Goal: Task Accomplishment & Management: Manage account settings

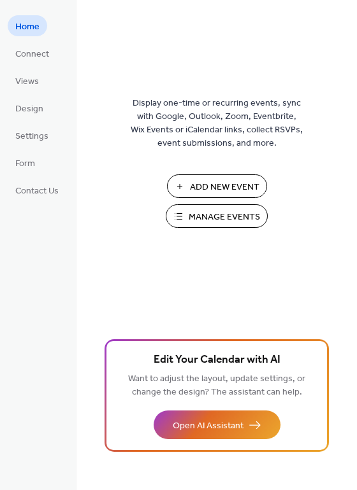
click at [198, 217] on span "Manage Events" at bounding box center [223, 217] width 71 height 13
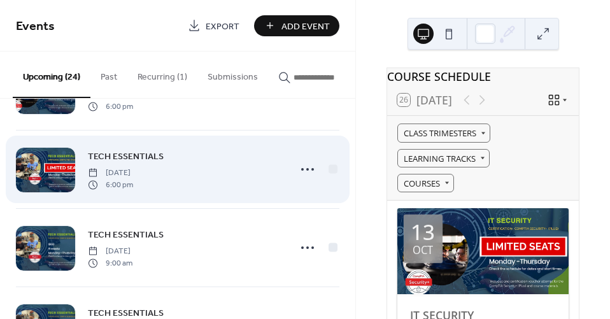
scroll to position [70, 0]
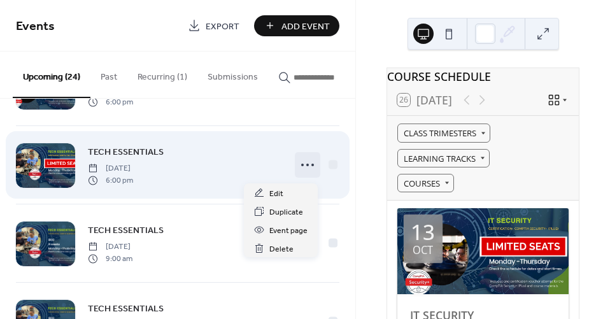
click at [306, 168] on icon at bounding box center [307, 165] width 20 height 20
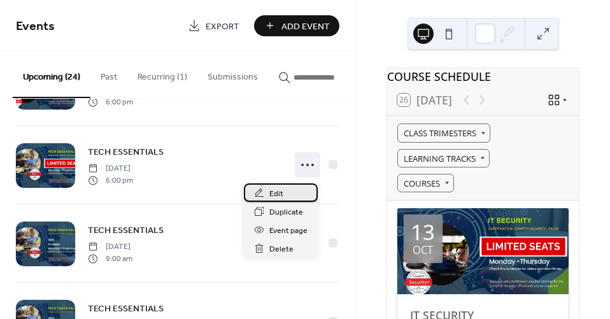
click at [263, 195] on icon at bounding box center [259, 192] width 9 height 8
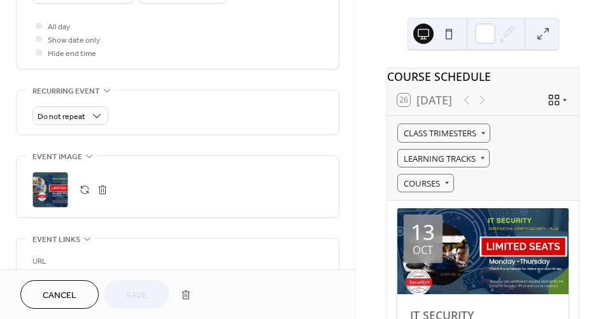
scroll to position [537, 0]
click at [60, 188] on div ";" at bounding box center [50, 189] width 36 height 36
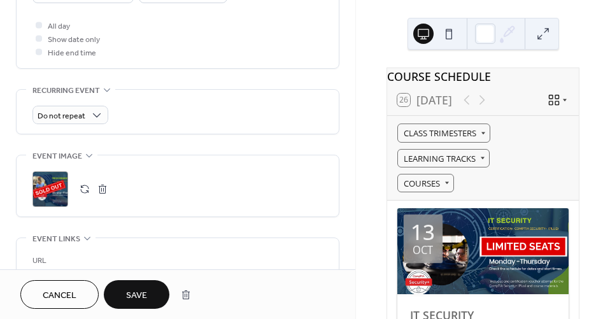
click at [138, 292] on span "Save" at bounding box center [136, 295] width 21 height 13
